Goal: Information Seeking & Learning: Learn about a topic

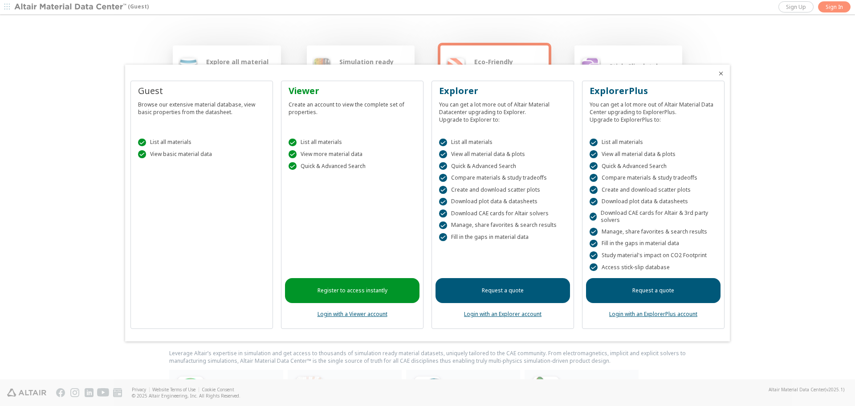
click at [724, 70] on icon "Close" at bounding box center [720, 73] width 7 height 7
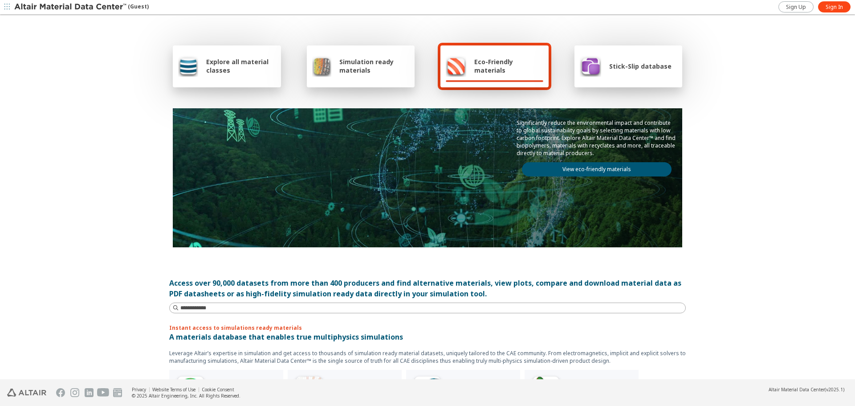
click at [257, 60] on span "Explore all material classes" at bounding box center [240, 65] width 69 height 17
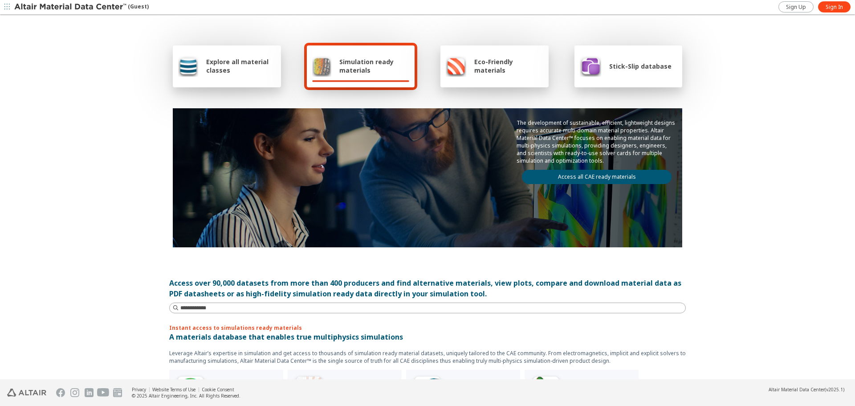
click at [635, 70] on div "Stick-Slip database" at bounding box center [626, 65] width 92 height 21
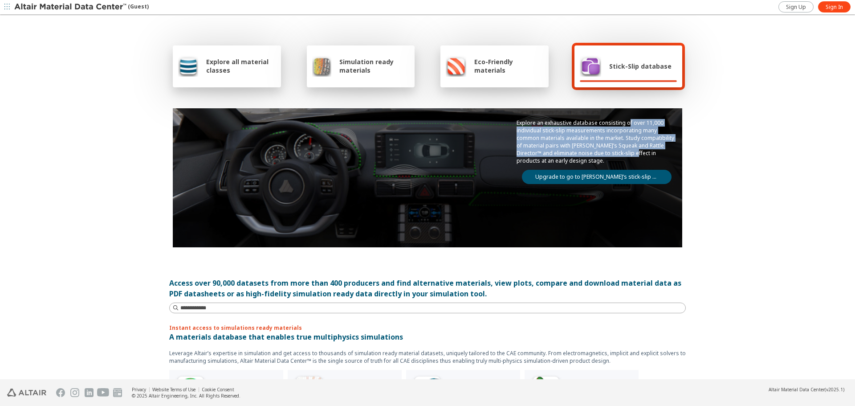
drag, startPoint x: 581, startPoint y: 122, endPoint x: 579, endPoint y: 148, distance: 26.3
click at [579, 148] on p "Explore an exhaustive database consisting of over 11,000 individual stick-slip …" at bounding box center [597, 141] width 160 height 45
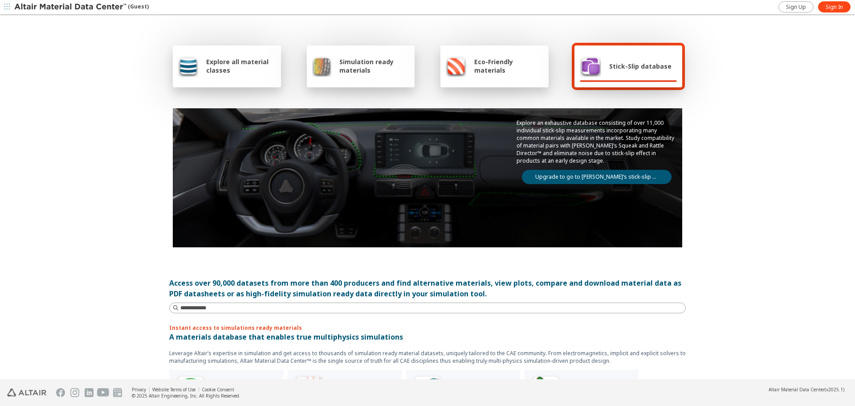
click at [691, 159] on div "Explore all material classes Simulation ready materials Eco-Friendly materials …" at bounding box center [427, 198] width 534 height 364
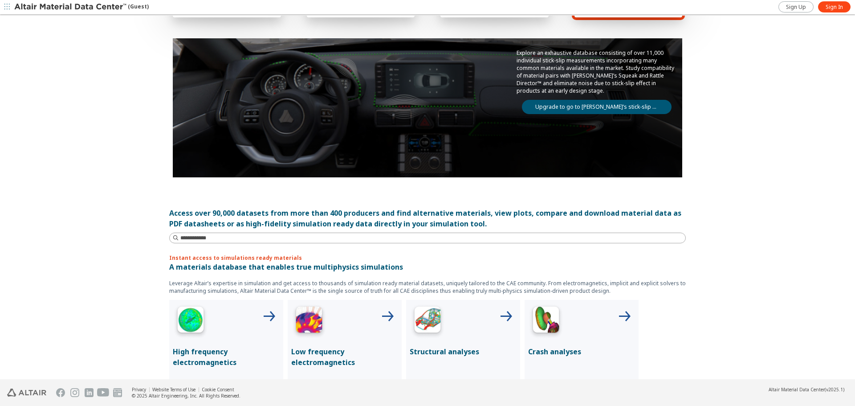
scroll to position [223, 0]
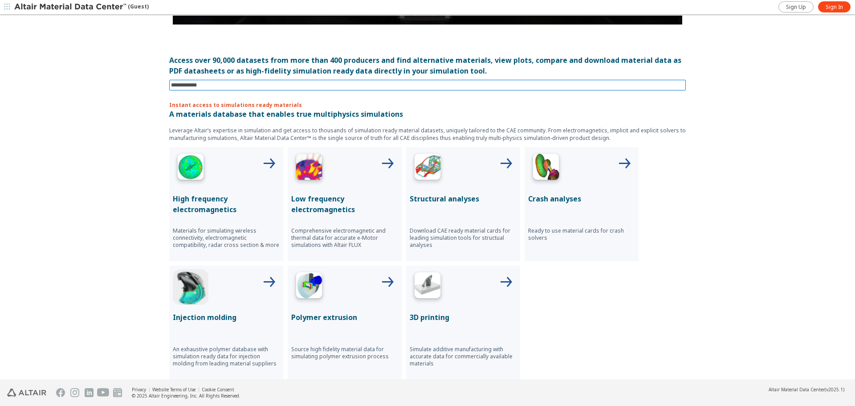
click at [660, 90] on input at bounding box center [428, 85] width 515 height 10
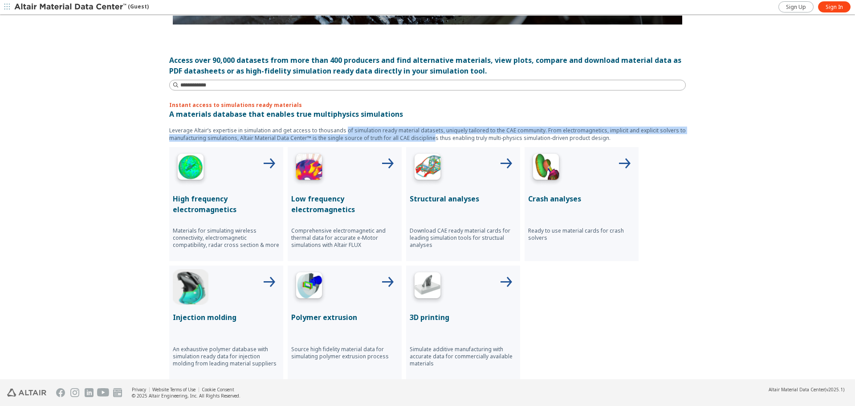
drag, startPoint x: 342, startPoint y: 155, endPoint x: 432, endPoint y: 165, distance: 91.4
click at [432, 142] on p "Leverage Altair’s expertise in simulation and get access to thousands of simula…" at bounding box center [427, 133] width 517 height 15
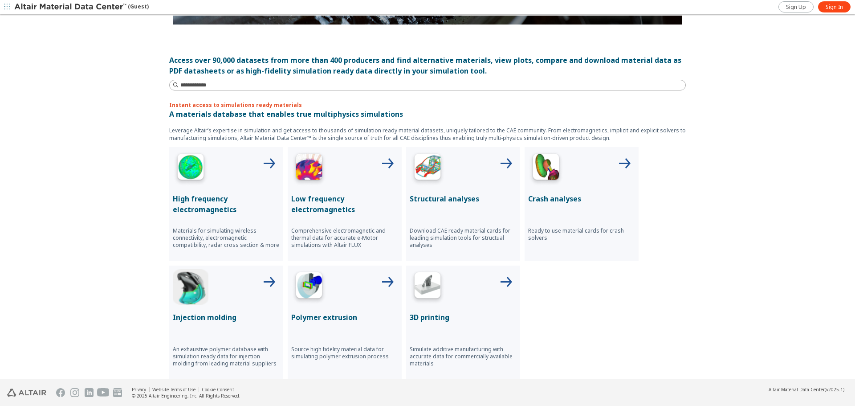
click at [321, 142] on p "Leverage Altair’s expertise in simulation and get access to thousands of simula…" at bounding box center [427, 133] width 517 height 15
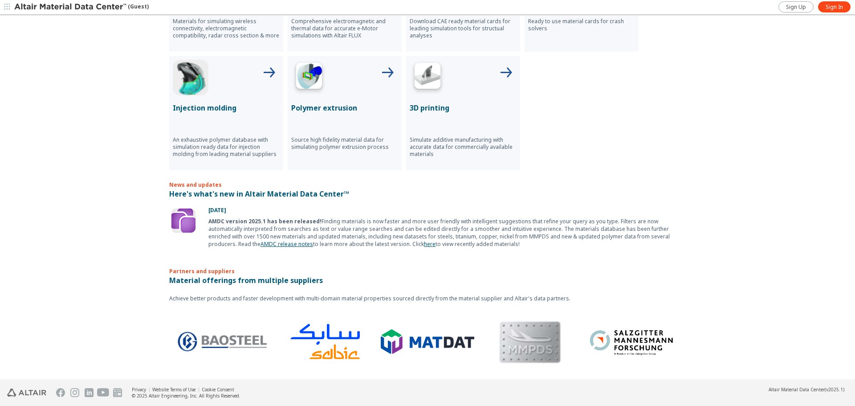
scroll to position [679, 0]
click at [281, 277] on p "Material offerings from multiple suppliers" at bounding box center [427, 280] width 517 height 11
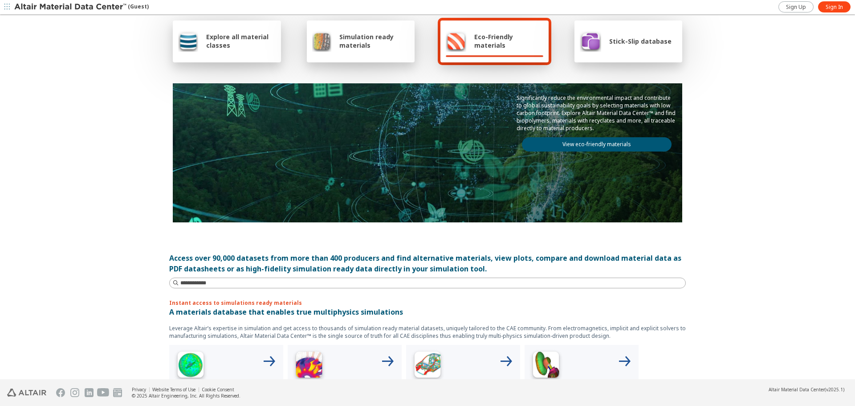
scroll to position [0, 0]
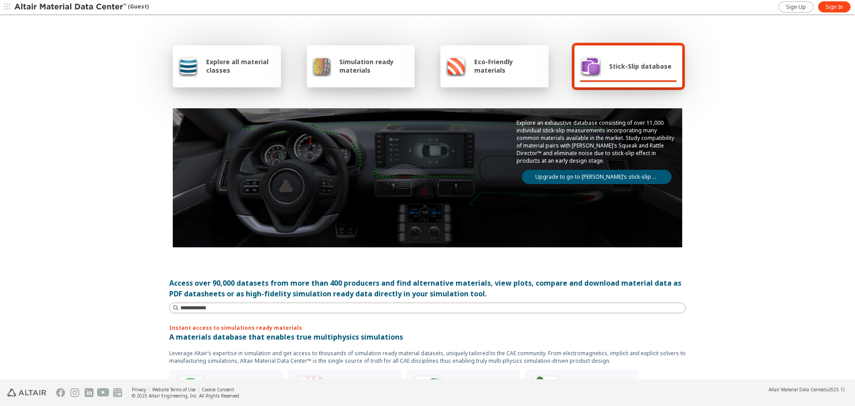
click at [94, 259] on div "Explore all material classes Simulation ready materials Eco-Friendly materials …" at bounding box center [427, 198] width 855 height 364
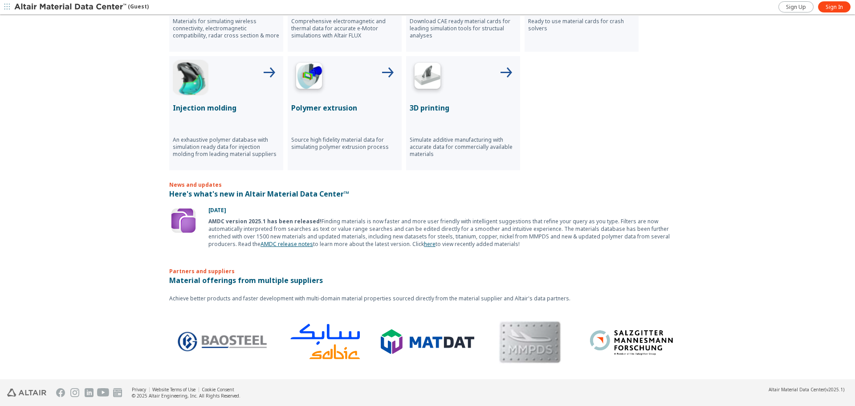
scroll to position [679, 0]
